Goal: Task Accomplishment & Management: Use online tool/utility

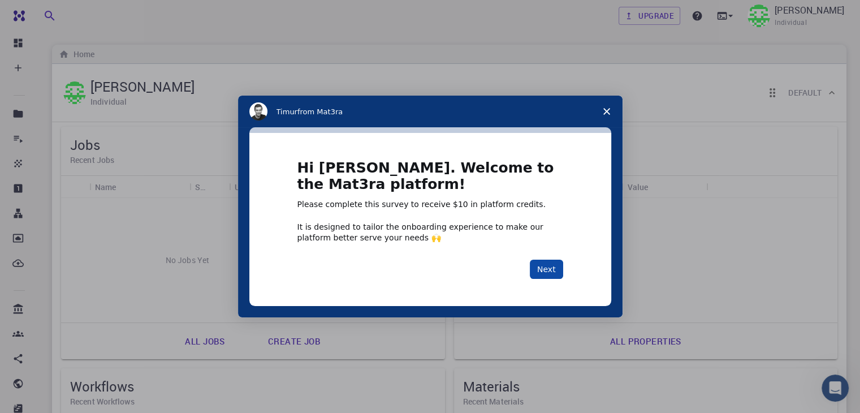
click at [554, 269] on button "Next" at bounding box center [546, 269] width 33 height 19
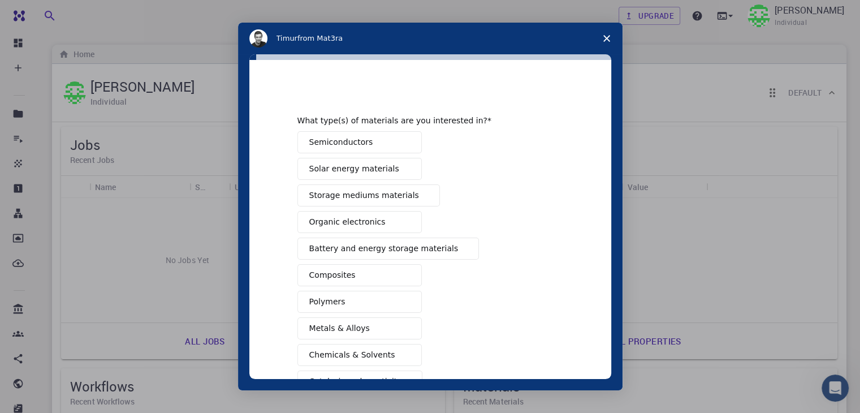
click at [604, 35] on icon "Close survey" at bounding box center [606, 38] width 7 height 7
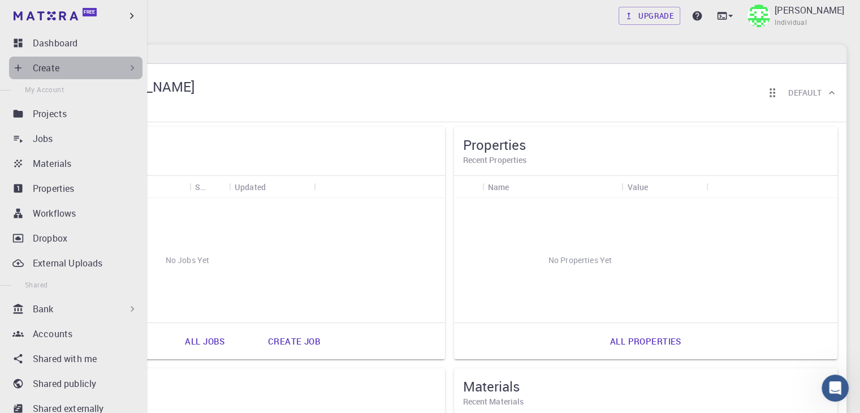
click at [131, 70] on icon at bounding box center [132, 68] width 3 height 6
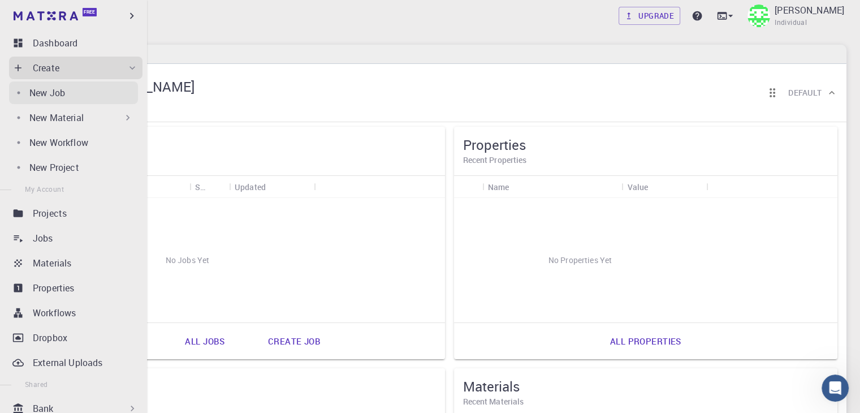
click at [96, 91] on div "New Job" at bounding box center [83, 93] width 109 height 14
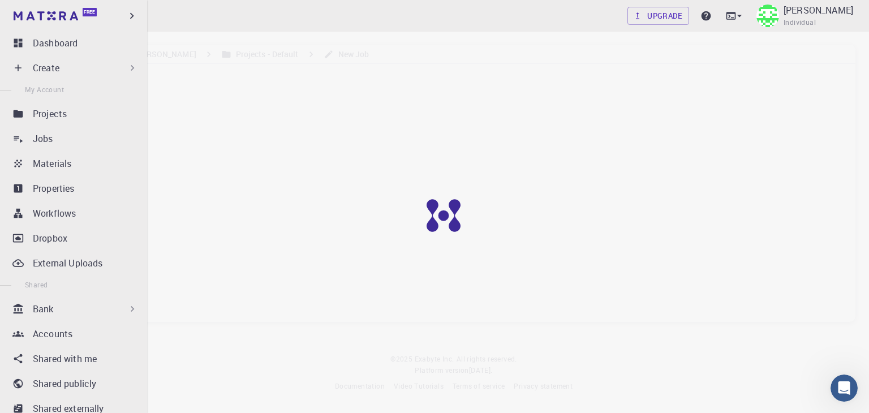
click at [118, 70] on div "Create" at bounding box center [85, 68] width 105 height 14
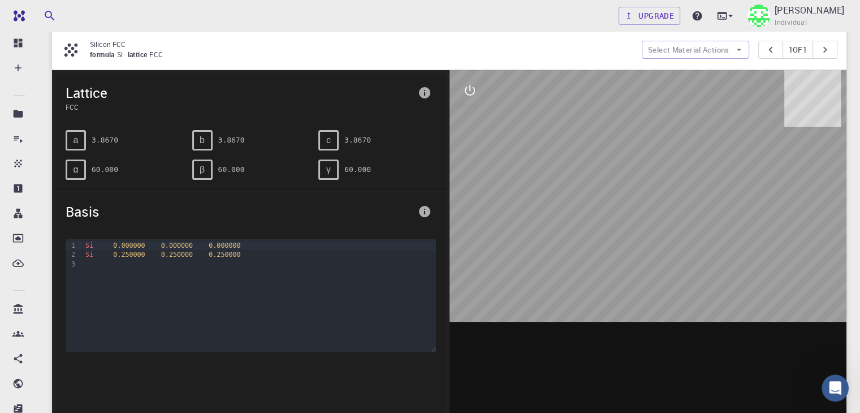
scroll to position [113, 0]
drag, startPoint x: 668, startPoint y: 247, endPoint x: 628, endPoint y: 253, distance: 40.0
click at [628, 253] on div at bounding box center [649, 246] width 398 height 352
click at [256, 254] on div "Si 0.250000 0.250000 0.250000" at bounding box center [258, 253] width 353 height 9
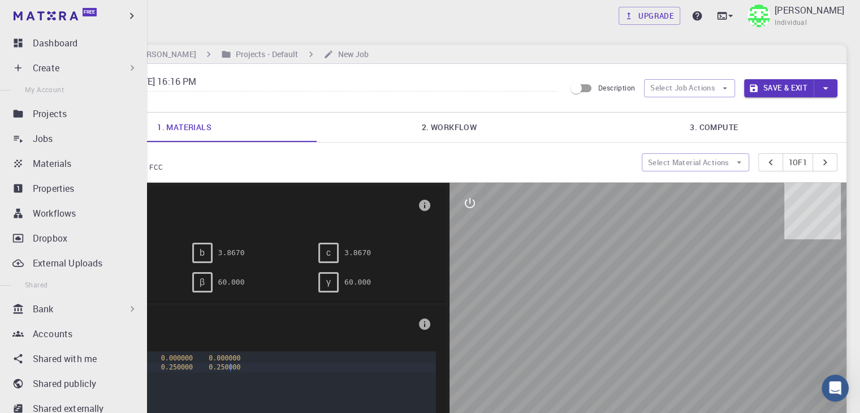
click at [109, 68] on div "Create" at bounding box center [85, 68] width 105 height 14
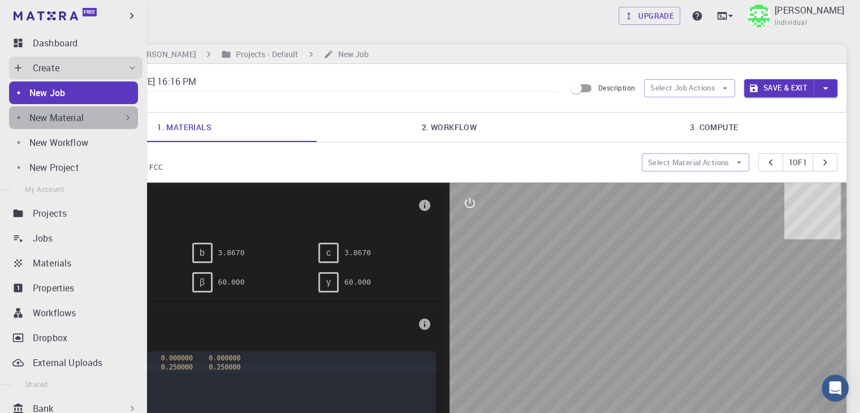
click at [102, 116] on div "New Material" at bounding box center [81, 118] width 104 height 14
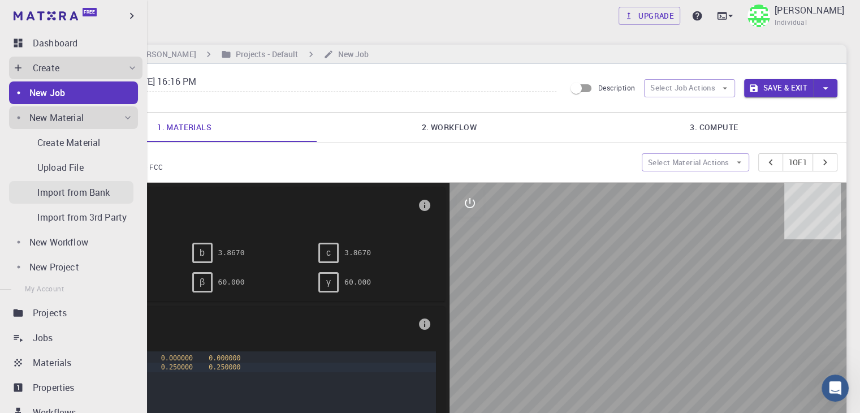
click at [109, 187] on p "Import from Bank" at bounding box center [73, 192] width 72 height 14
